Goal: Entertainment & Leisure: Consume media (video, audio)

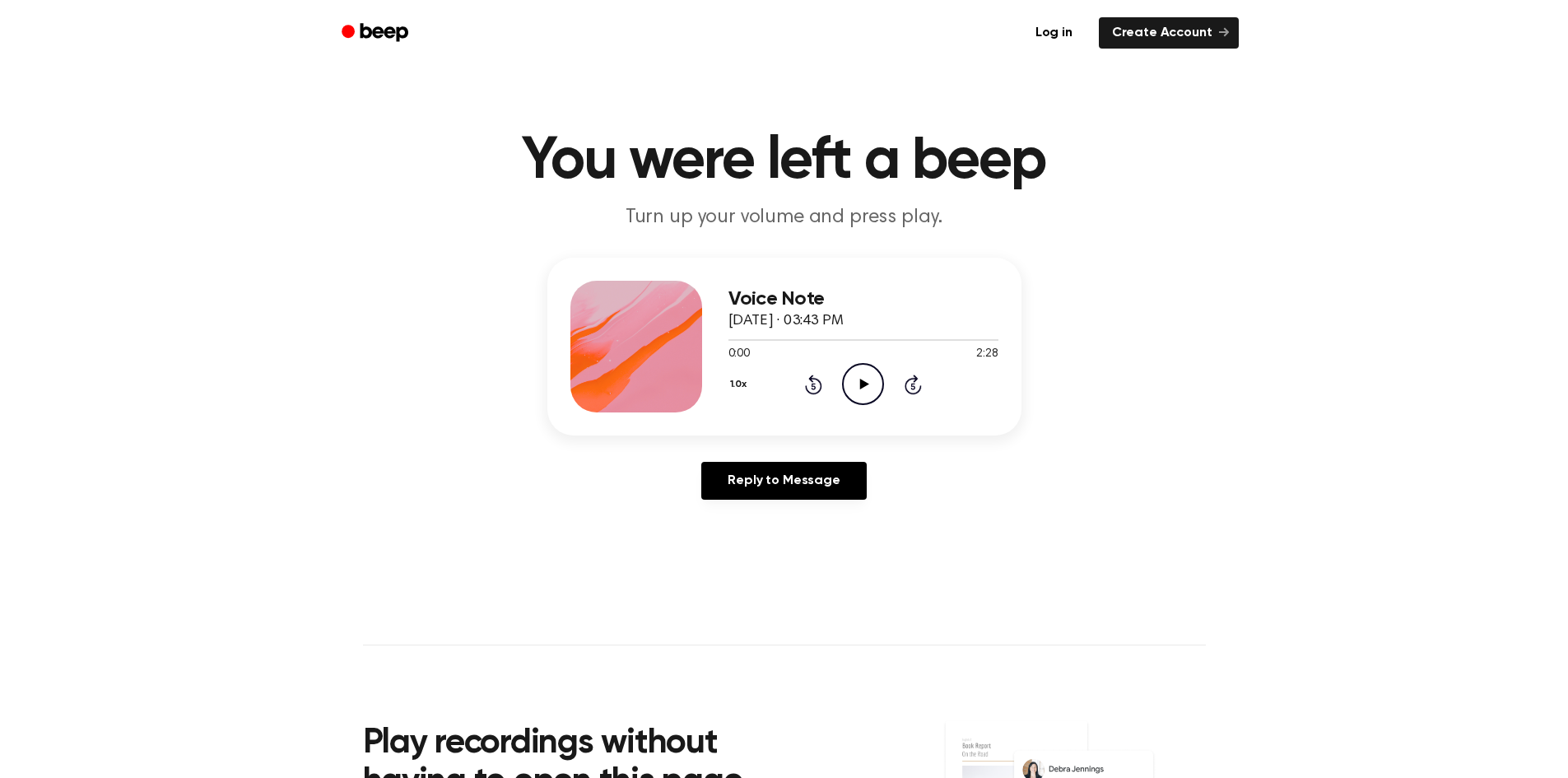
click at [867, 373] on icon "Play Audio" at bounding box center [862, 384] width 42 height 42
click at [858, 384] on icon "Play Audio" at bounding box center [862, 384] width 42 height 42
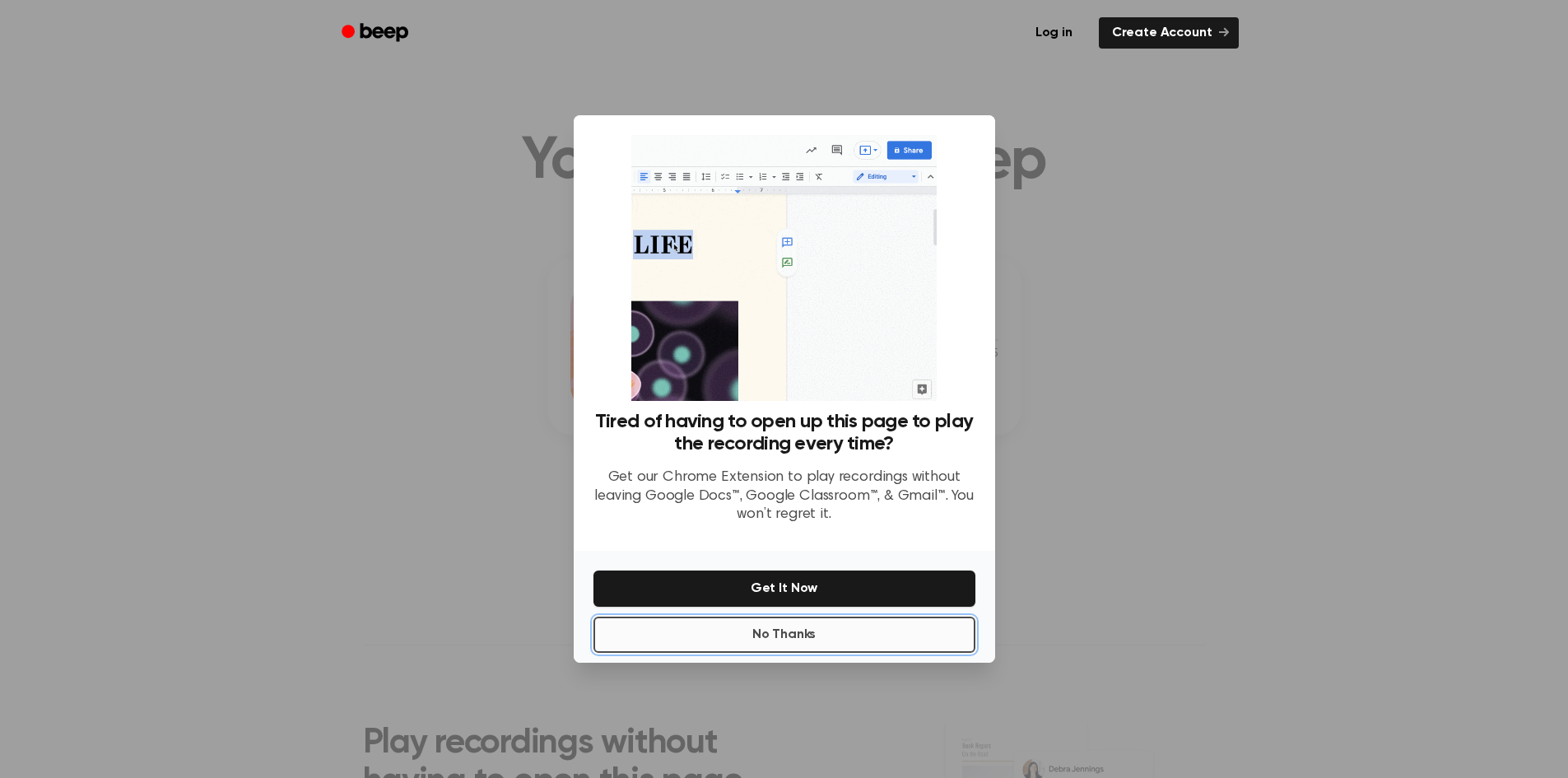
click at [835, 636] on button "No Thanks" at bounding box center [784, 634] width 381 height 36
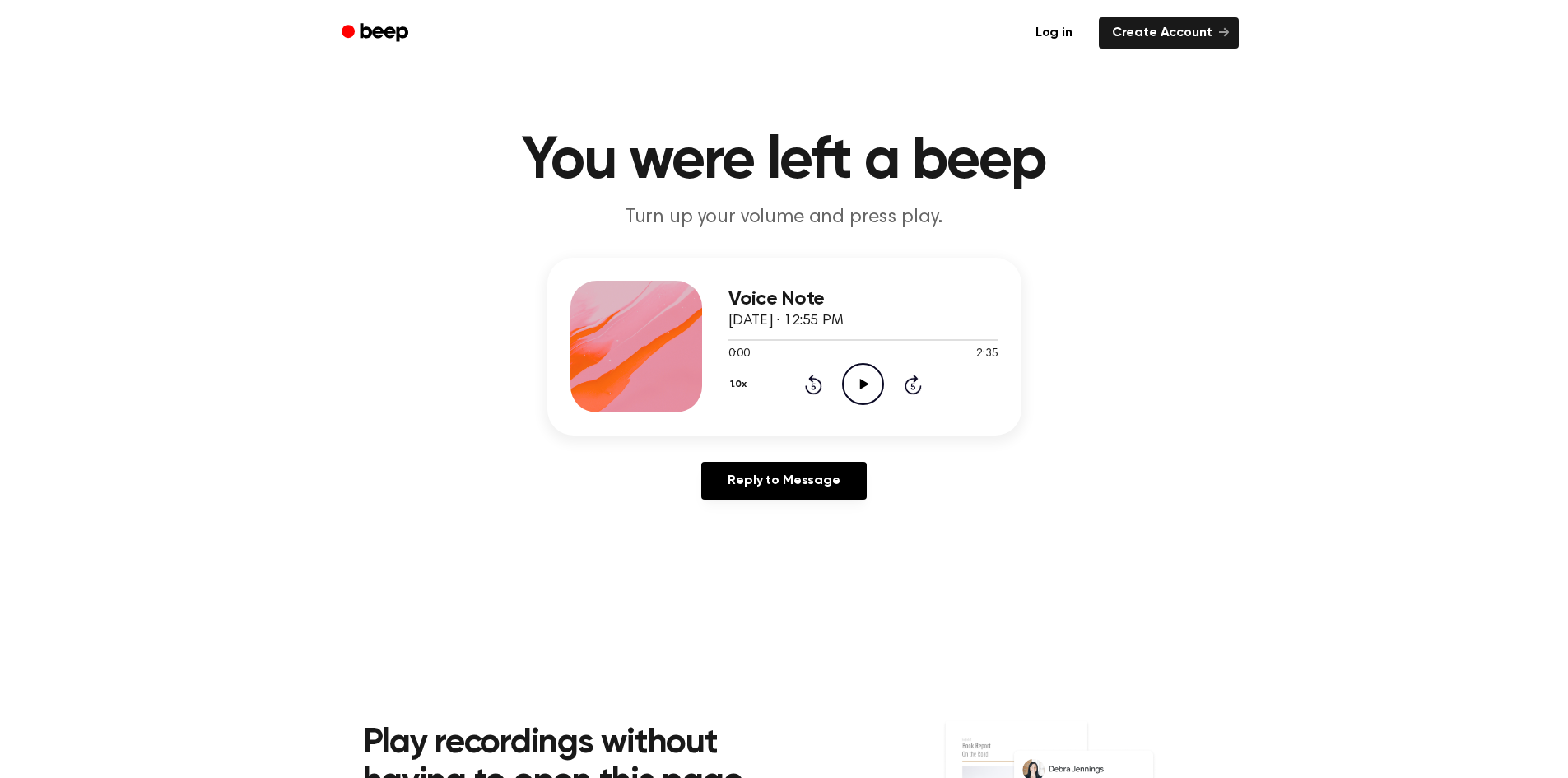
click at [855, 387] on icon "Play Audio" at bounding box center [862, 384] width 42 height 42
drag, startPoint x: 776, startPoint y: 332, endPoint x: 694, endPoint y: 353, distance: 84.6
click at [694, 353] on div "Voice Note September 13, 2025 · 12:55 PM 2:35 2:35 Your browser does not suppor…" at bounding box center [784, 346] width 474 height 177
click at [771, 337] on div at bounding box center [863, 338] width 270 height 13
click at [750, 338] on div at bounding box center [863, 338] width 270 height 13
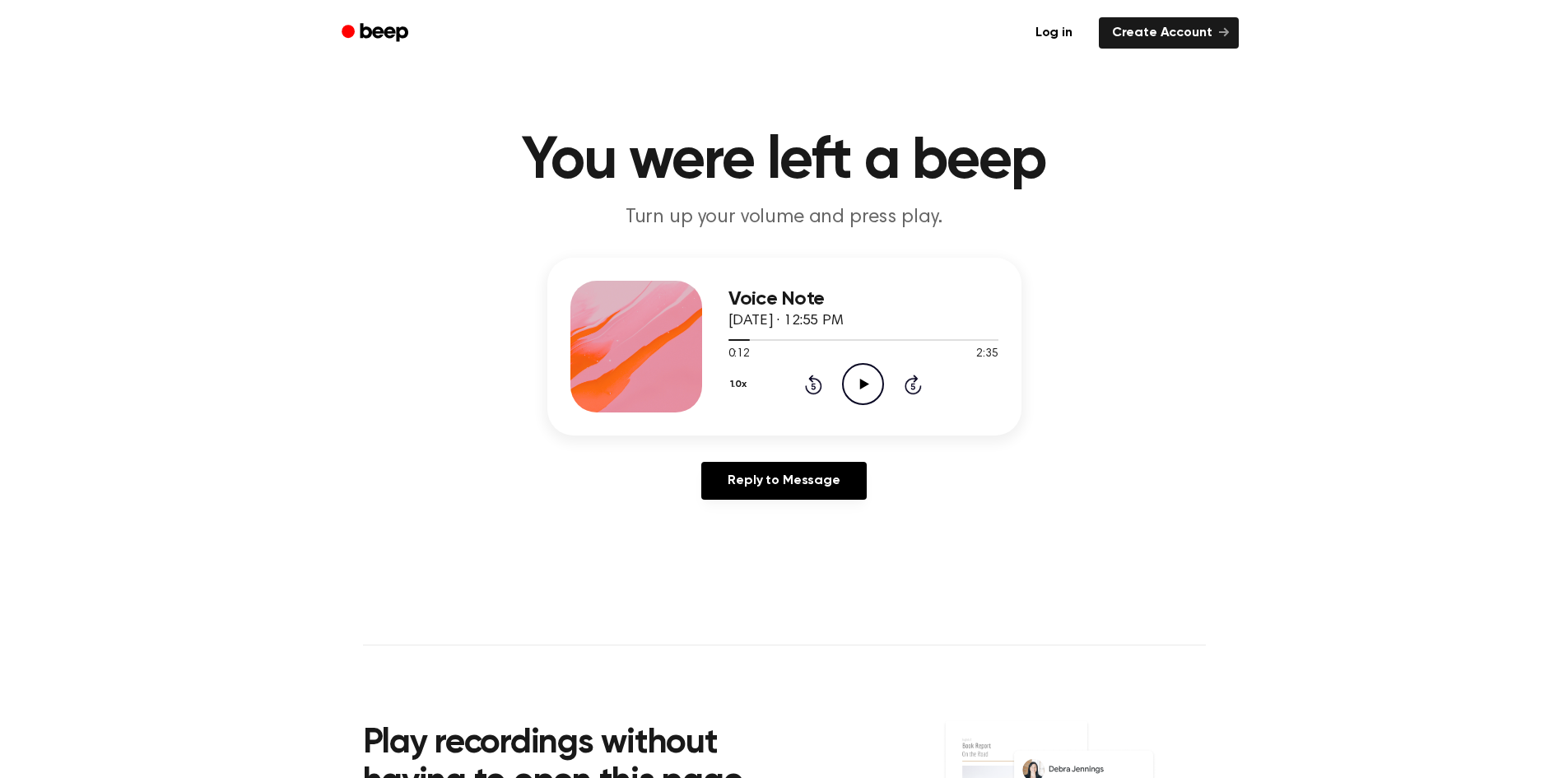
drag, startPoint x: 836, startPoint y: 379, endPoint x: 847, endPoint y: 377, distance: 11.2
click at [838, 379] on div "1.0x Rewind 5 seconds Play Audio Skip 5 seconds" at bounding box center [863, 384] width 270 height 42
click at [850, 375] on icon "Play Audio" at bounding box center [862, 384] width 42 height 42
click at [789, 340] on div at bounding box center [803, 340] width 150 height 2
click at [919, 393] on icon "Skip 5 seconds" at bounding box center [913, 385] width 18 height 22
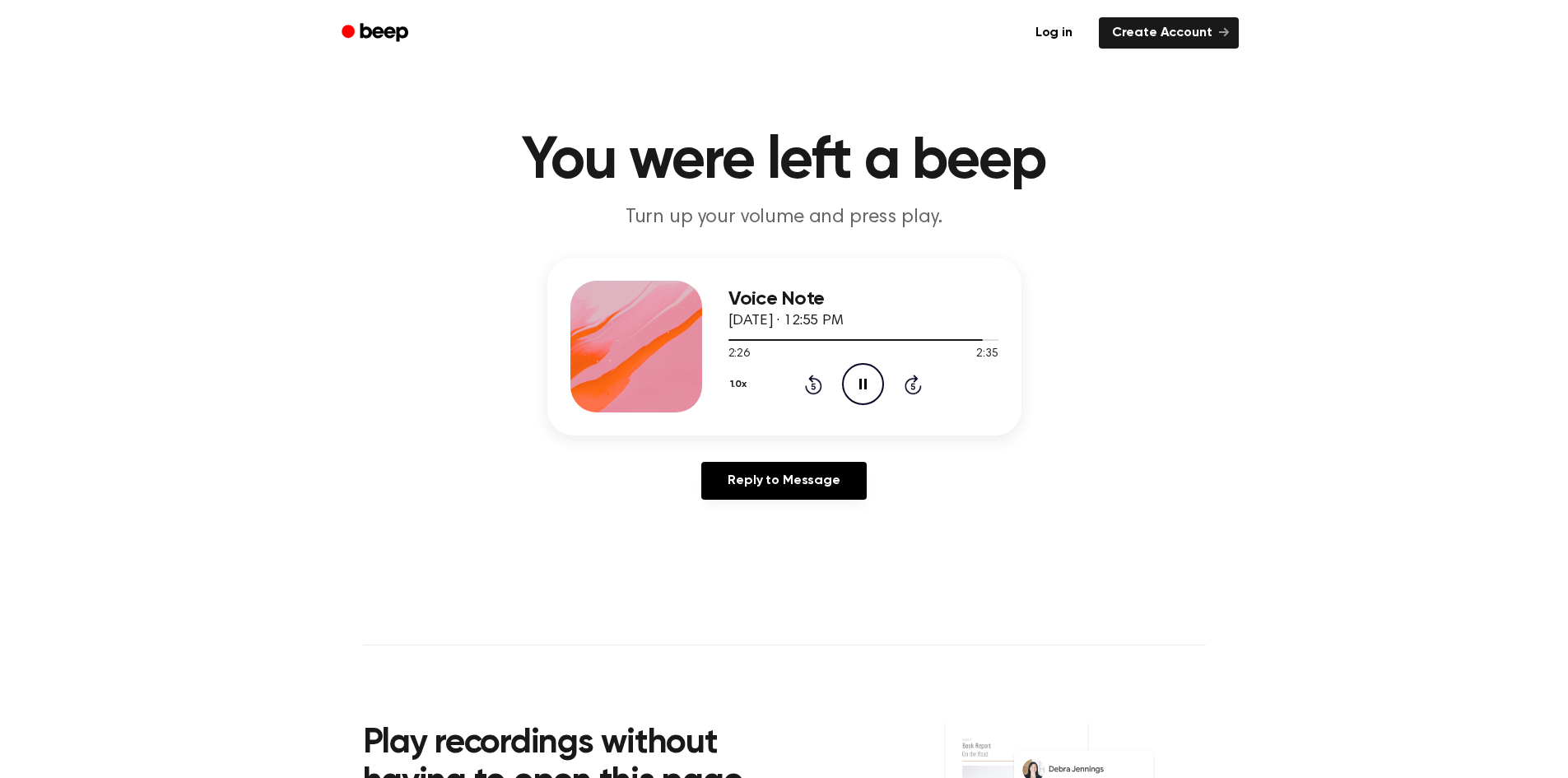
click at [853, 382] on icon "Pause Audio" at bounding box center [862, 384] width 42 height 42
